Goal: Find specific page/section

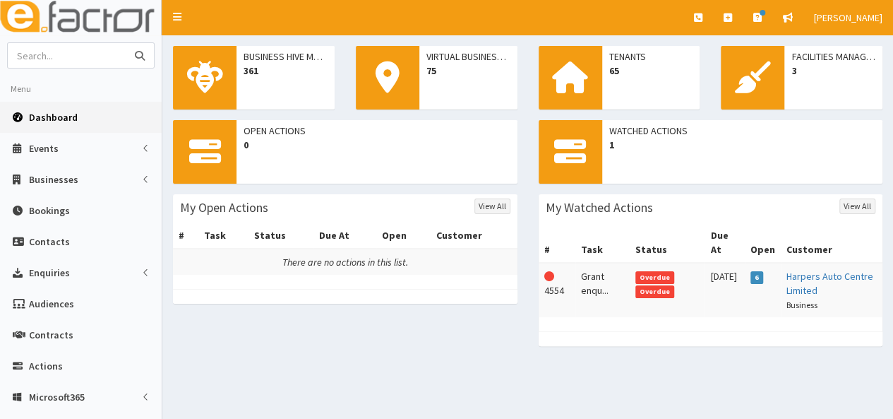
click at [61, 52] on input "text" at bounding box center [67, 55] width 119 height 25
type input "st james"
click at [126, 43] on button "submit" at bounding box center [140, 55] width 28 height 25
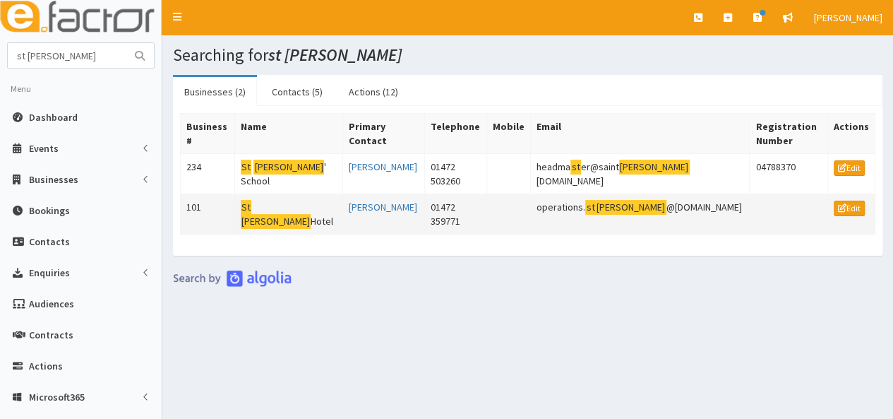
click at [272, 214] on mark "James" at bounding box center [276, 221] width 71 height 15
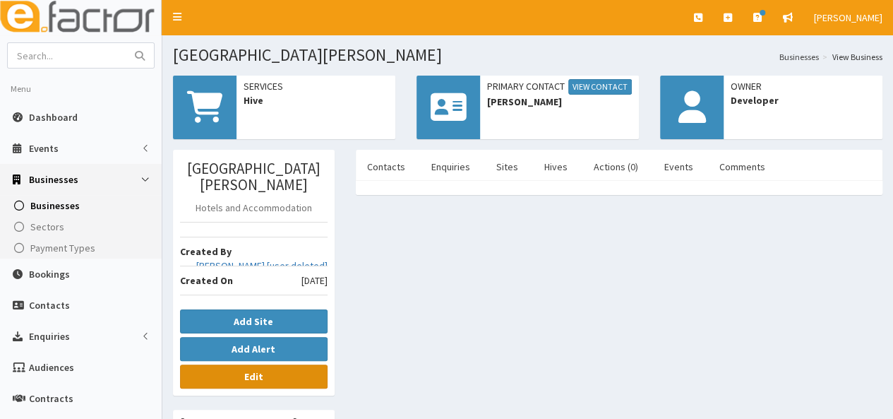
click at [257, 370] on b "Edit" at bounding box center [253, 376] width 19 height 13
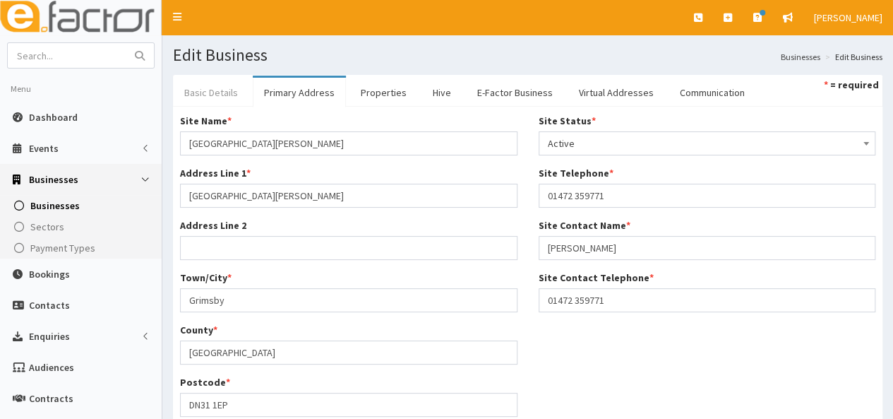
click at [210, 92] on link "Basic Details" at bounding box center [211, 93] width 76 height 30
